Goal: Task Accomplishment & Management: Manage account settings

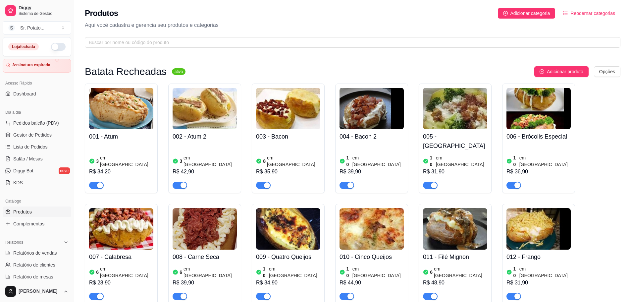
click at [35, 36] on div "Diggy Sistema de Gestão S Sr. Potato ..." at bounding box center [37, 18] width 74 height 37
click at [35, 33] on button "S Sr. Potato ..." at bounding box center [37, 27] width 69 height 13
click at [116, 45] on input "text" at bounding box center [350, 42] width 522 height 7
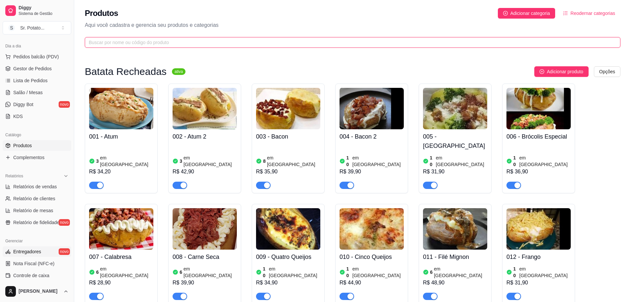
scroll to position [169, 0]
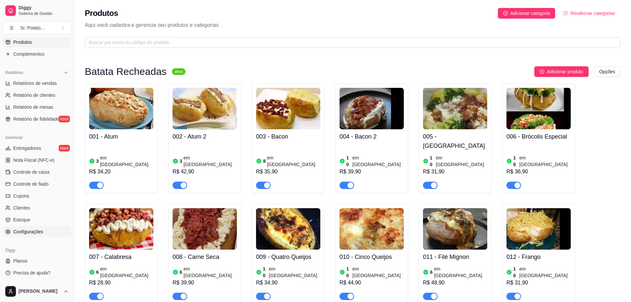
click at [27, 232] on span "Configurações" at bounding box center [28, 231] width 30 height 7
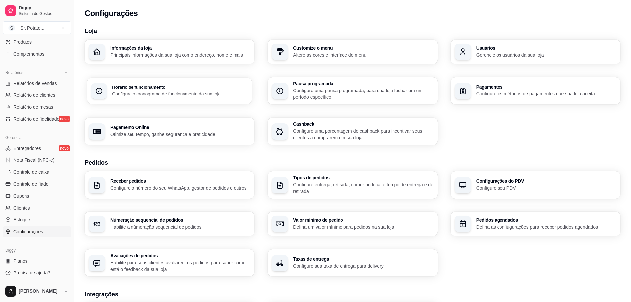
click at [136, 92] on p "Configure o cronograma de funcionamento da sua loja" at bounding box center [180, 93] width 136 height 6
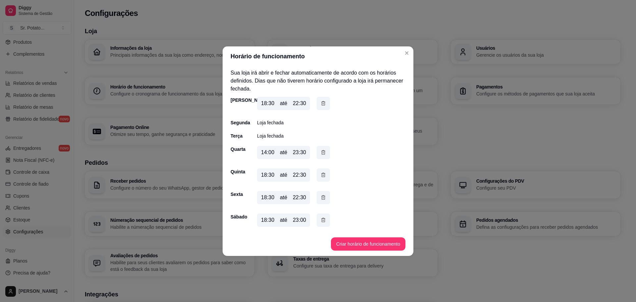
click at [265, 152] on div "14:00" at bounding box center [267, 152] width 13 height 8
click at [263, 150] on div "14:00" at bounding box center [267, 152] width 13 height 8
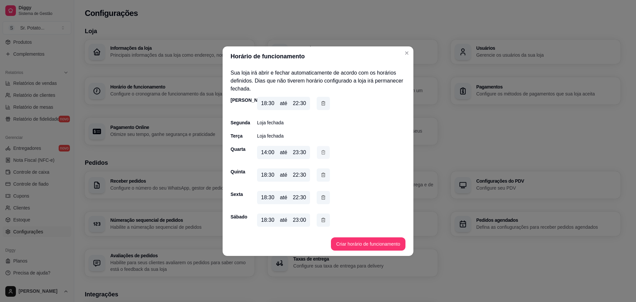
click at [328, 151] on button "button" at bounding box center [323, 152] width 13 height 13
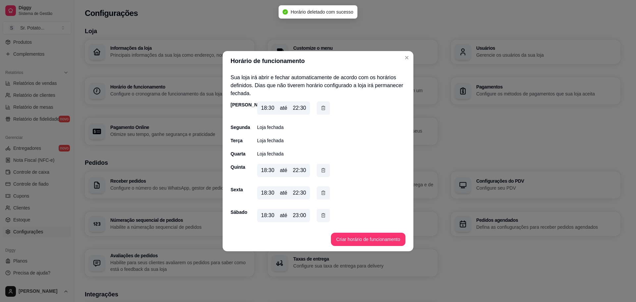
click at [361, 240] on button "Criar horário de funcionamento" at bounding box center [368, 238] width 74 height 13
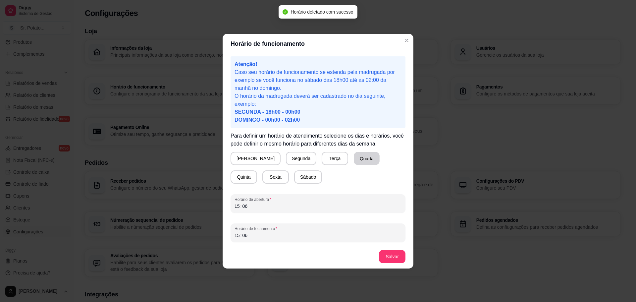
click at [354, 158] on button "Quarta" at bounding box center [367, 158] width 26 height 13
click at [236, 204] on div "15" at bounding box center [237, 206] width 7 height 7
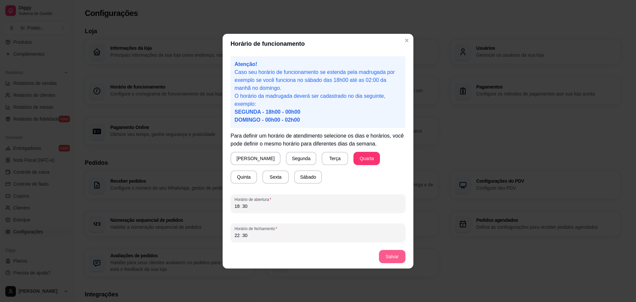
click at [399, 257] on button "Salvar" at bounding box center [392, 256] width 26 height 13
